Goal: Navigation & Orientation: Find specific page/section

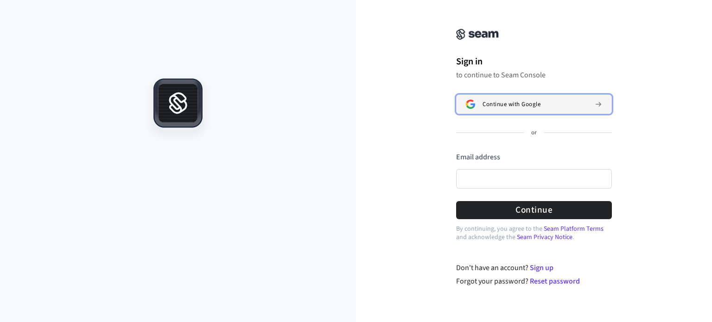
click at [506, 104] on span "Continue with Google" at bounding box center [511, 104] width 58 height 7
